Goal: Task Accomplishment & Management: Manage account settings

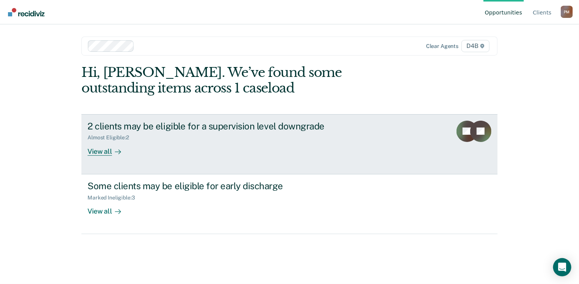
click at [105, 150] on div "View all" at bounding box center [108, 148] width 43 height 15
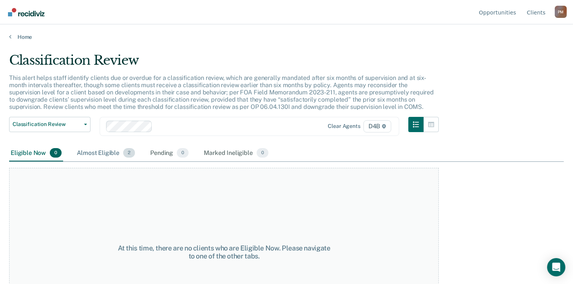
click at [106, 152] on div "Almost Eligible 2" at bounding box center [105, 153] width 61 height 17
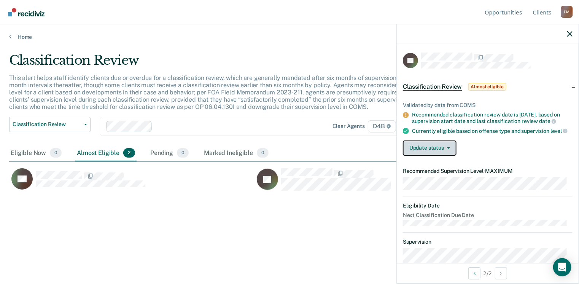
click at [444, 154] on button "Update status" at bounding box center [430, 147] width 54 height 15
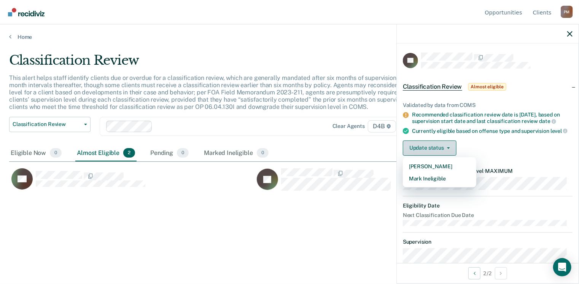
click at [445, 154] on button "Update status" at bounding box center [430, 147] width 54 height 15
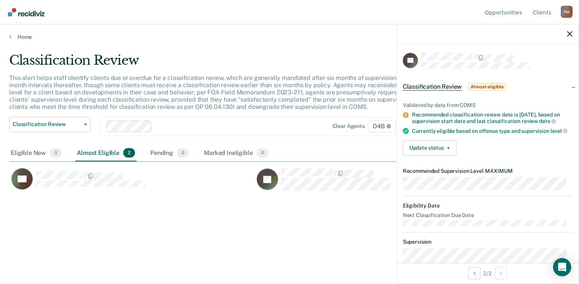
click at [505, 134] on div "Currently eligible based on offense type and supervision level" at bounding box center [492, 130] width 160 height 7
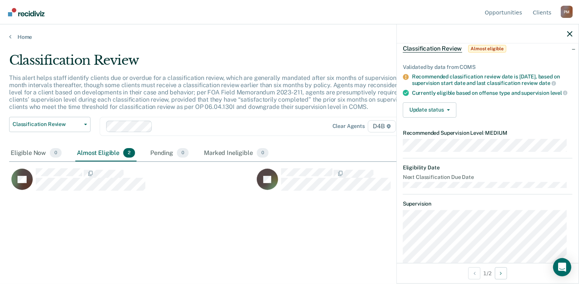
scroll to position [76, 0]
